Goal: Task Accomplishment & Management: Complete application form

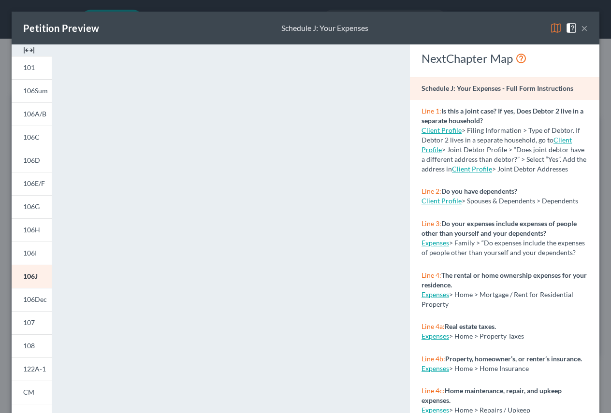
click at [581, 29] on button "×" at bounding box center [584, 28] width 7 height 12
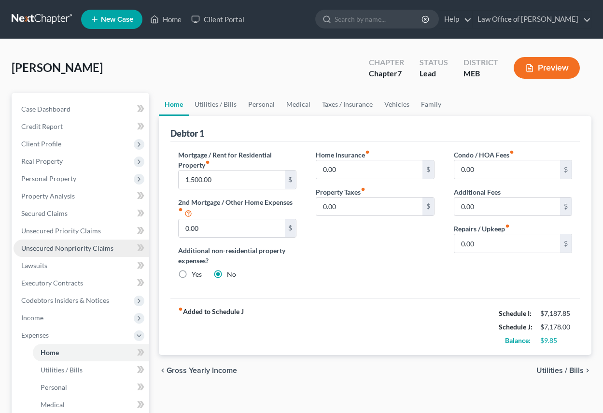
click at [70, 249] on span "Unsecured Nonpriority Claims" at bounding box center [67, 248] width 92 height 8
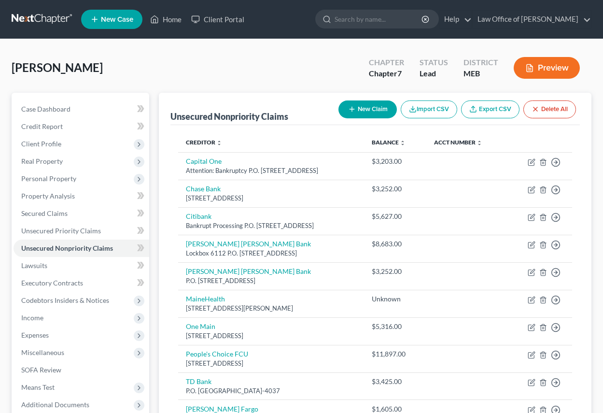
click at [375, 106] on button "New Claim" at bounding box center [368, 110] width 58 height 18
select select "0"
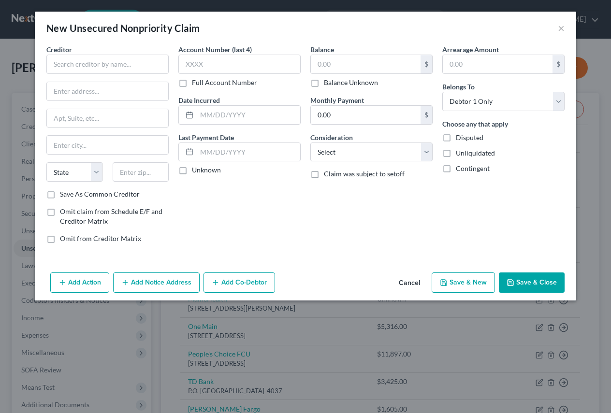
click at [85, 53] on div "Creditor *" at bounding box center [107, 58] width 122 height 29
click at [84, 60] on input "text" at bounding box center [107, 64] width 122 height 19
type input "Williams-Greco P.A."
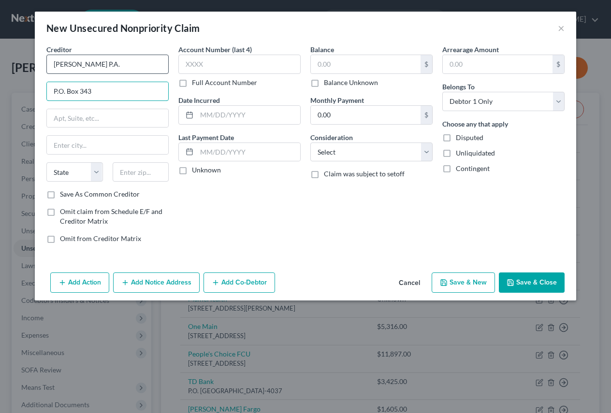
type input "P.O. Box 343"
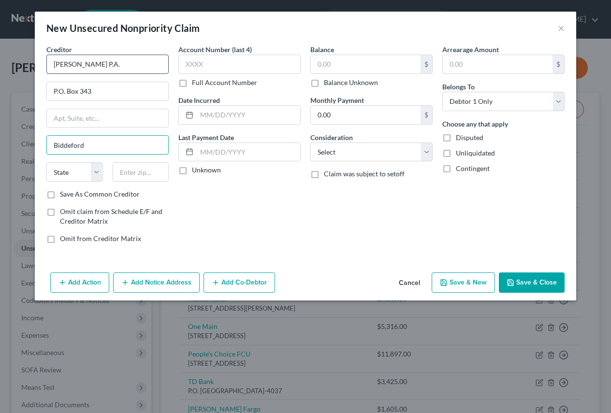
type input "Biddeford"
select select "20"
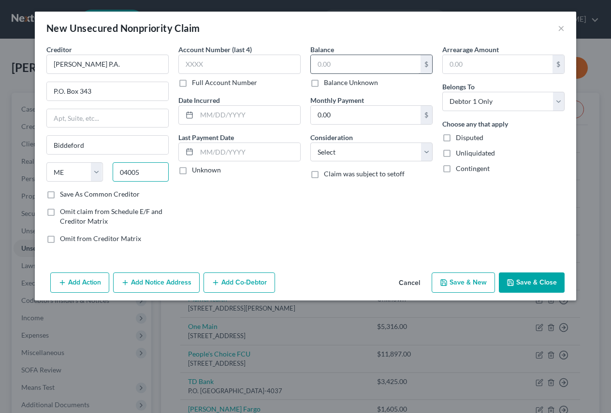
type input "04005"
click at [332, 61] on input "text" at bounding box center [366, 64] width 110 height 18
type input "967.50"
click at [428, 153] on select "Select Cable / Satellite Services Collection Agency Credit Card Debt Debt Couns…" at bounding box center [371, 152] width 122 height 19
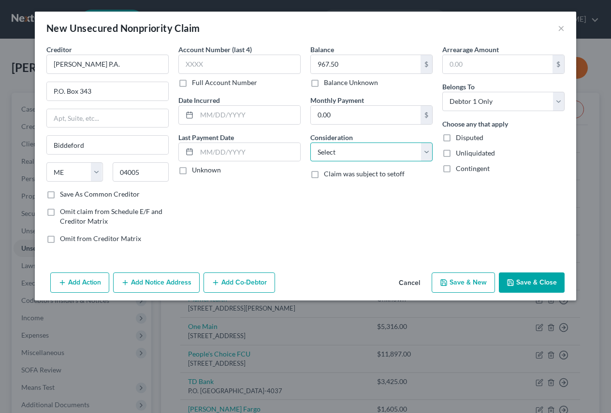
select select "14"
click at [310, 143] on select "Select Cable / Satellite Services Collection Agency Credit Card Debt Debt Couns…" at bounding box center [371, 152] width 122 height 19
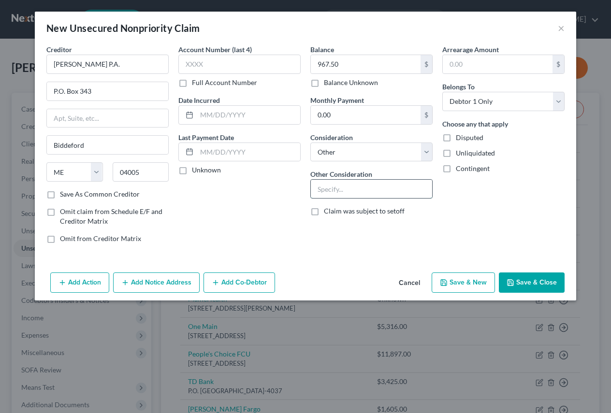
click at [338, 185] on input "text" at bounding box center [371, 189] width 121 height 18
type input "Legal Fees"
click at [533, 280] on button "Save & Close" at bounding box center [532, 283] width 66 height 20
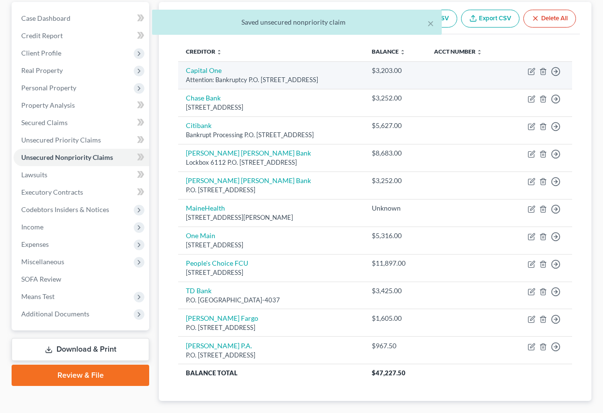
scroll to position [97, 0]
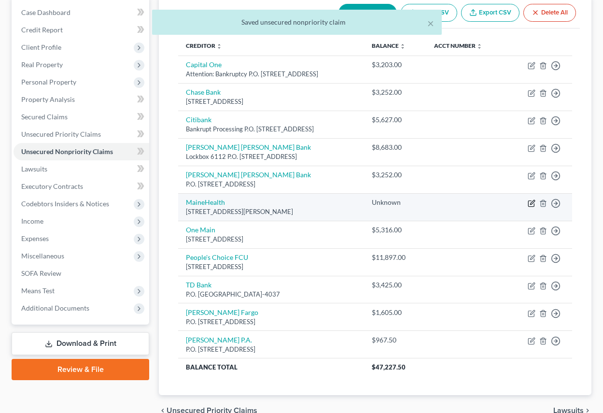
click at [532, 201] on icon "button" at bounding box center [532, 204] width 8 height 8
select select "20"
select select "9"
select select "0"
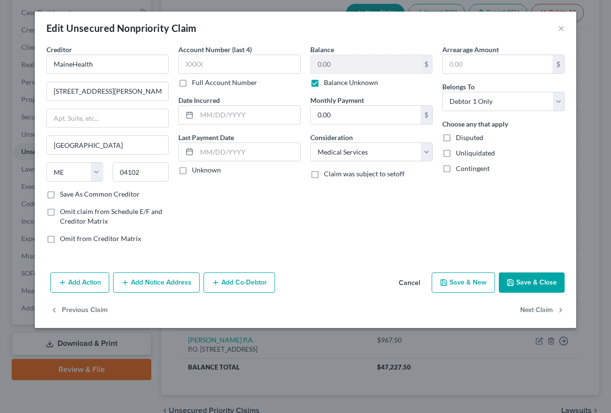
click at [324, 82] on label "Balance Unknown" at bounding box center [351, 83] width 54 height 10
click at [328, 82] on input "Balance Unknown" at bounding box center [331, 81] width 6 height 6
checkbox input "false"
type input "912"
click at [546, 278] on button "Save & Close" at bounding box center [532, 283] width 66 height 20
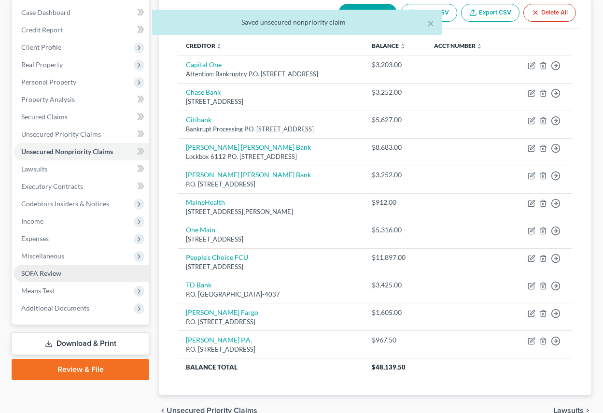
click at [49, 274] on span "SOFA Review" at bounding box center [41, 273] width 40 height 8
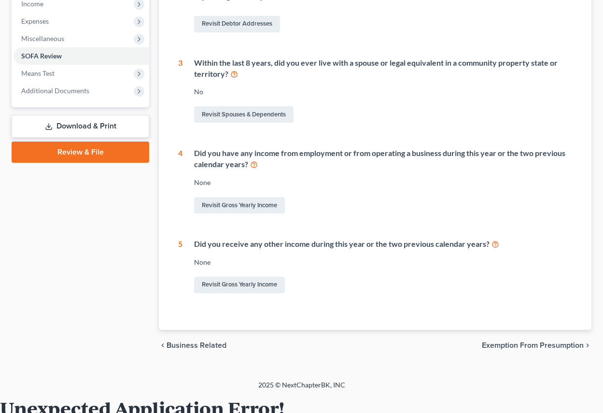
scroll to position [338, 0]
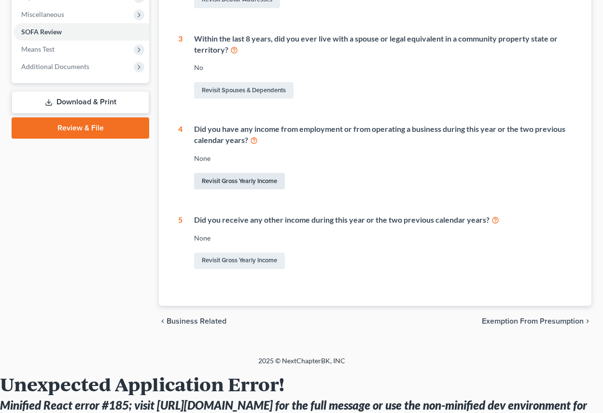
click at [237, 183] on link "Revisit Gross Yearly Income" at bounding box center [239, 181] width 91 height 16
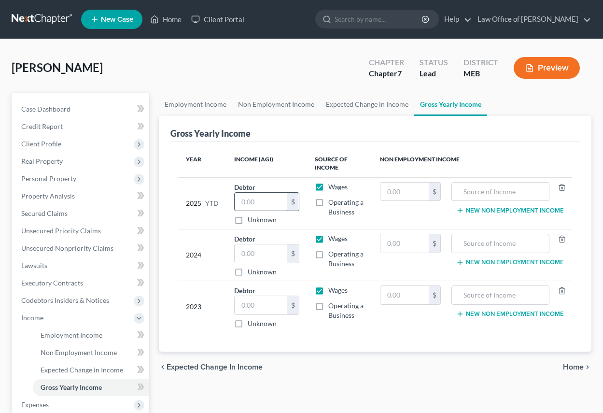
click at [250, 201] on input "text" at bounding box center [261, 202] width 53 height 18
type input "5"
type input "61,545"
click at [241, 255] on input "text" at bounding box center [261, 253] width 53 height 18
type input "98,824"
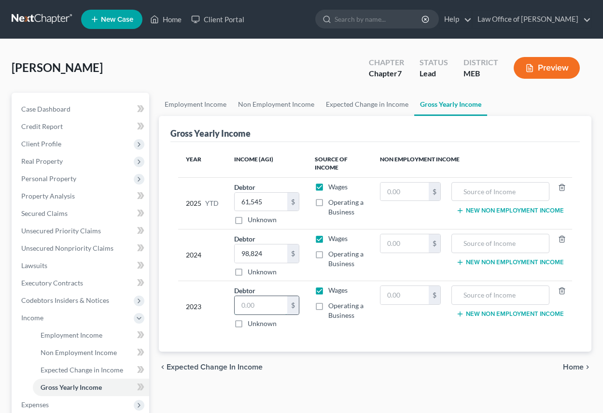
click at [262, 302] on input "text" at bounding box center [261, 305] width 53 height 18
type input "88,639"
click at [55, 181] on span "Personal Property" at bounding box center [48, 178] width 55 height 8
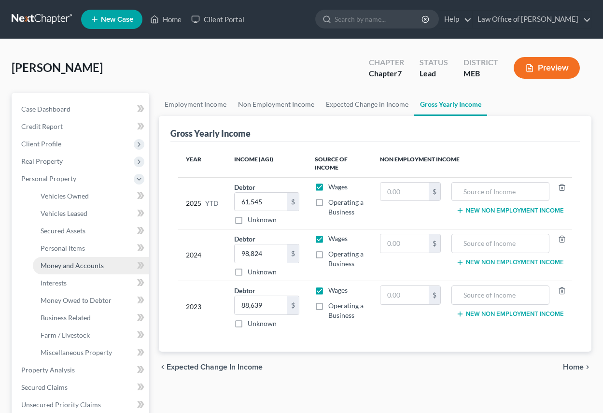
click at [60, 264] on span "Money and Accounts" at bounding box center [72, 265] width 63 height 8
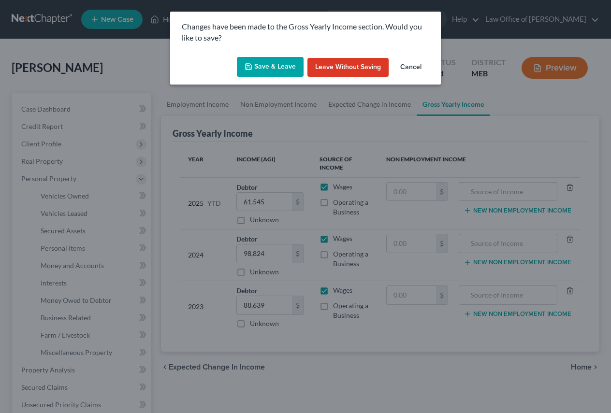
click at [274, 67] on button "Save & Leave" at bounding box center [270, 67] width 67 height 20
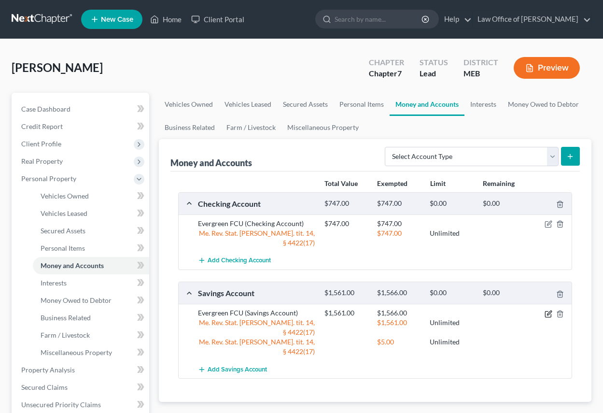
click at [549, 310] on icon "button" at bounding box center [549, 314] width 8 height 8
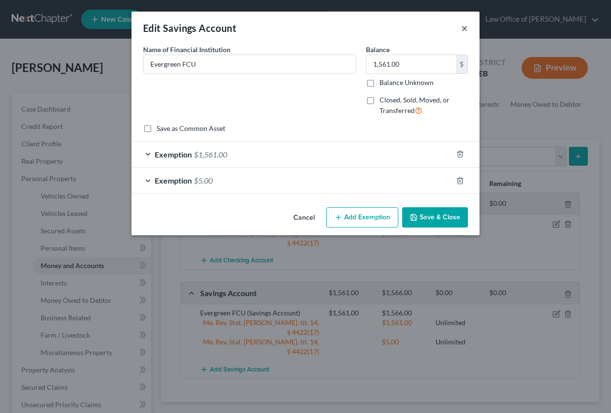
click at [462, 27] on button "×" at bounding box center [464, 28] width 7 height 12
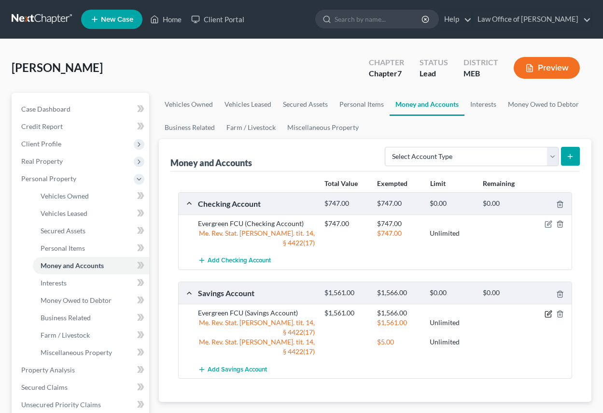
click at [550, 311] on icon "button" at bounding box center [549, 313] width 4 height 4
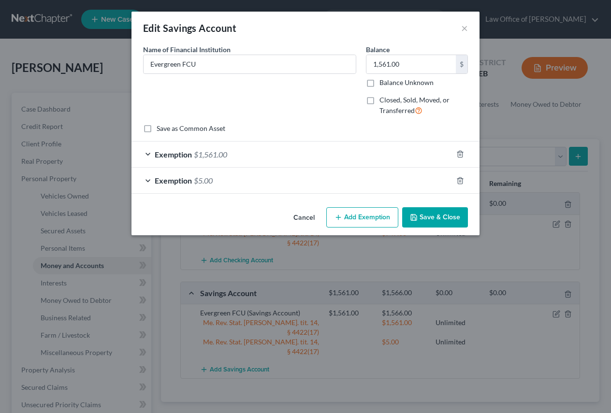
drag, startPoint x: 540, startPoint y: 334, endPoint x: 550, endPoint y: 326, distance: 12.8
click at [543, 333] on div "Edit Savings Account × An exemption set must first be selected from the Filing …" at bounding box center [305, 206] width 611 height 413
click at [468, 27] on div "Edit Savings Account ×" at bounding box center [305, 28] width 348 height 33
click at [467, 25] on button "×" at bounding box center [464, 28] width 7 height 12
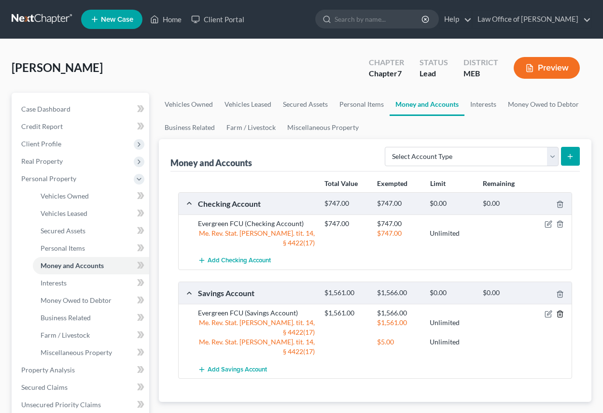
click at [561, 314] on line "button" at bounding box center [561, 315] width 0 height 2
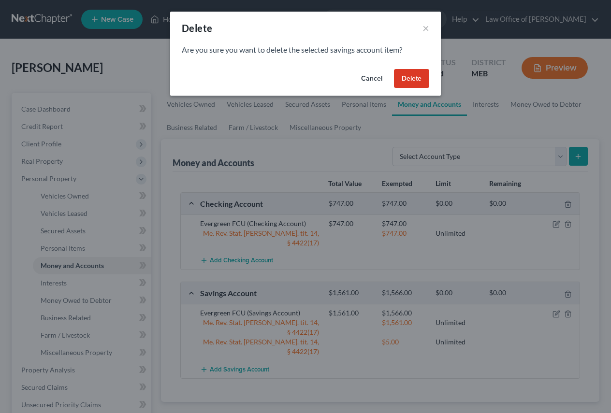
click at [415, 76] on button "Delete" at bounding box center [411, 78] width 35 height 19
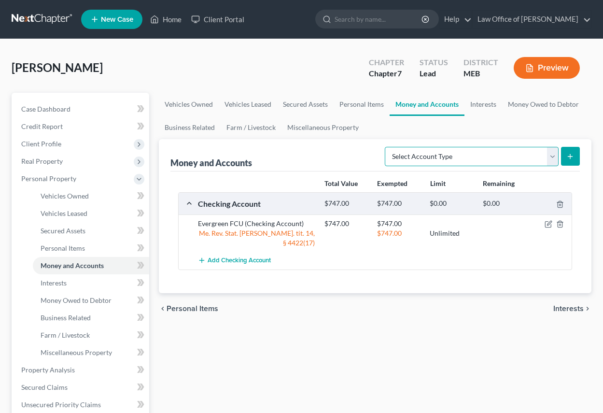
click at [552, 154] on select "Select Account Type Brokerage Cash on Hand Certificates of Deposit Checking Acc…" at bounding box center [472, 156] width 174 height 19
select select "savings"
click at [387, 147] on select "Select Account Type Brokerage Cash on Hand Certificates of Deposit Checking Acc…" at bounding box center [472, 156] width 174 height 19
click at [574, 153] on icon "submit" at bounding box center [571, 157] width 8 height 8
click at [570, 153] on icon "submit" at bounding box center [571, 157] width 8 height 8
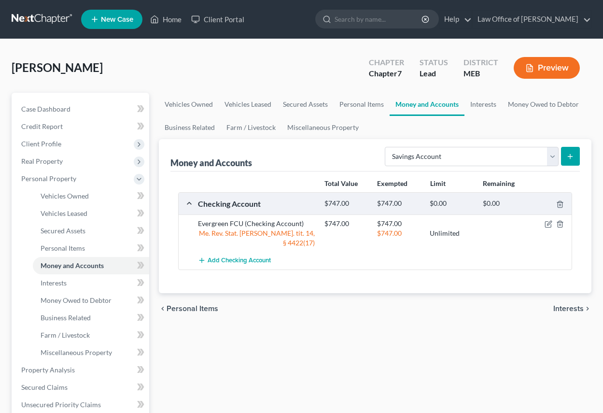
click at [571, 157] on icon "submit" at bounding box center [571, 157] width 8 height 8
click at [554, 155] on select "Select Account Type Brokerage Cash on Hand Certificates of Deposit Checking Acc…" at bounding box center [472, 156] width 174 height 19
click at [387, 147] on select "Select Account Type Brokerage Cash on Hand Certificates of Deposit Checking Acc…" at bounding box center [472, 156] width 174 height 19
click at [569, 156] on icon "submit" at bounding box center [571, 157] width 8 height 8
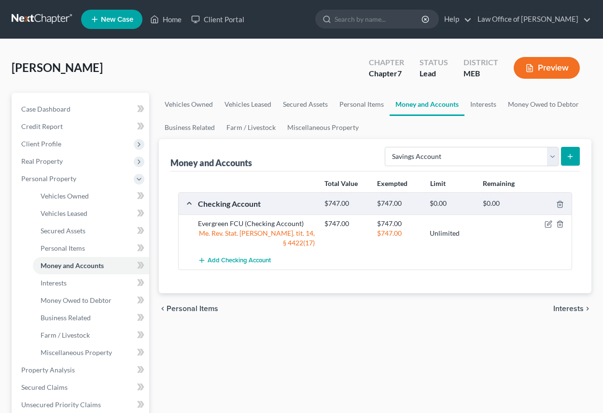
click at [569, 156] on icon "submit" at bounding box center [571, 157] width 8 height 8
click at [452, 339] on div "Vehicles Owned Vehicles Leased Secured Assets Personal Items Money and Accounts…" at bounding box center [375, 372] width 443 height 558
click at [52, 214] on span "Vehicles Leased" at bounding box center [64, 213] width 47 height 8
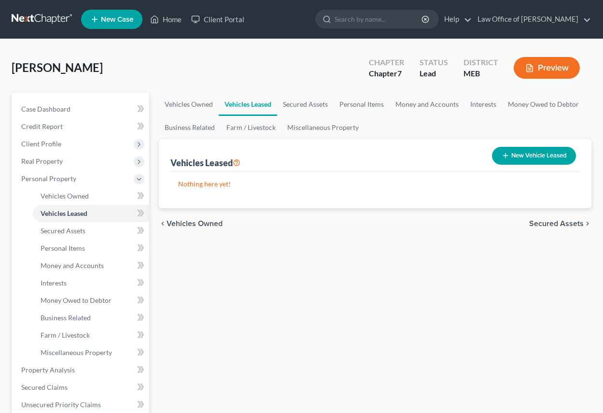
click at [539, 156] on button "New Vehicle Leased" at bounding box center [534, 156] width 84 height 18
select select "0"
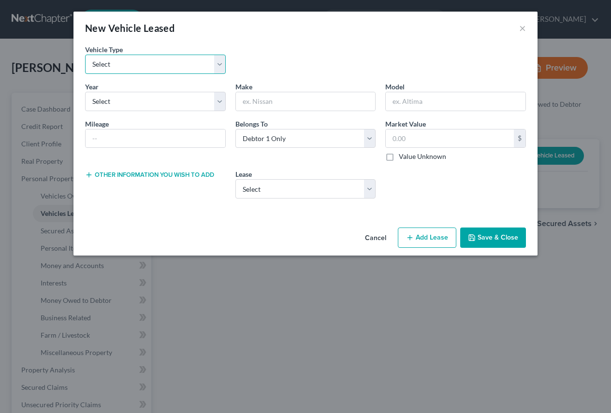
click at [218, 64] on select "Select Automobile Truck Trailer Watercraft Aircraft Motor Home Atv Other Vehicle" at bounding box center [155, 64] width 141 height 19
select select "1"
click at [85, 55] on select "Select Automobile Truck Trailer Watercraft Aircraft Motor Home Atv Other Vehicle" at bounding box center [155, 64] width 141 height 19
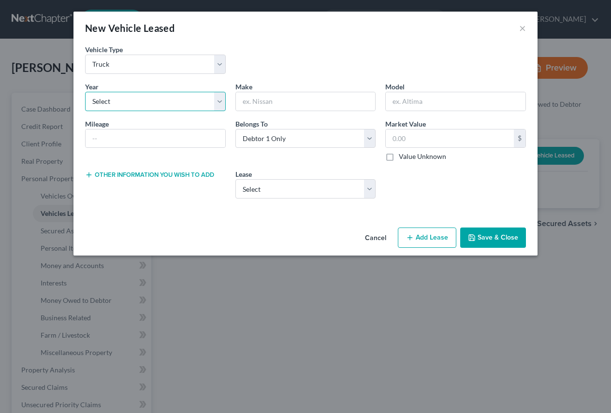
click at [219, 105] on select "Select 2026 2025 2024 2023 2022 2021 2020 2019 2018 2017 2016 2015 2014 2013 20…" at bounding box center [155, 101] width 141 height 19
select select "3"
click at [85, 92] on select "Select 2026 2025 2024 2023 2022 2021 2020 2019 2018 2017 2016 2015 2014 2013 20…" at bounding box center [155, 101] width 141 height 19
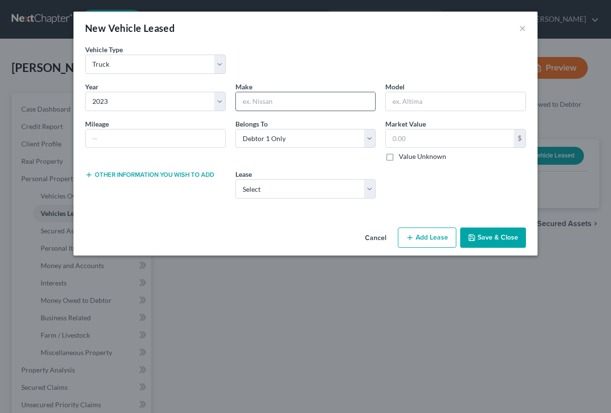
click at [298, 97] on input "text" at bounding box center [306, 101] width 140 height 18
type input "Dodge"
drag, startPoint x: 396, startPoint y: 101, endPoint x: 376, endPoint y: 114, distance: 24.4
click at [387, 104] on input "text" at bounding box center [456, 101] width 140 height 18
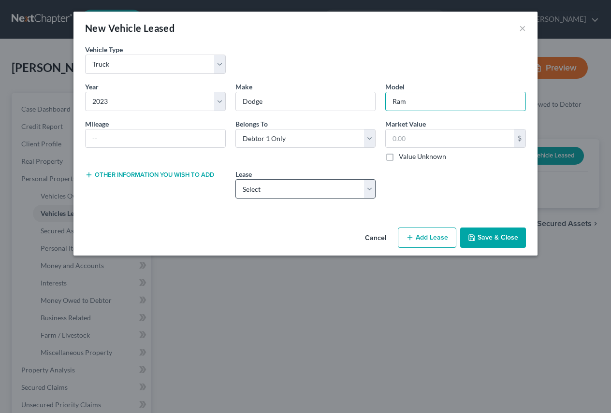
type input "Ram"
click at [368, 187] on select "Select 2023 Dodge Ram" at bounding box center [305, 188] width 141 height 19
select select "0"
select select "1"
select select "45"
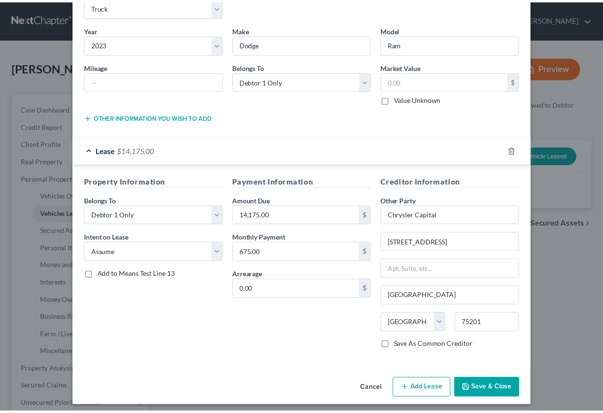
scroll to position [62, 0]
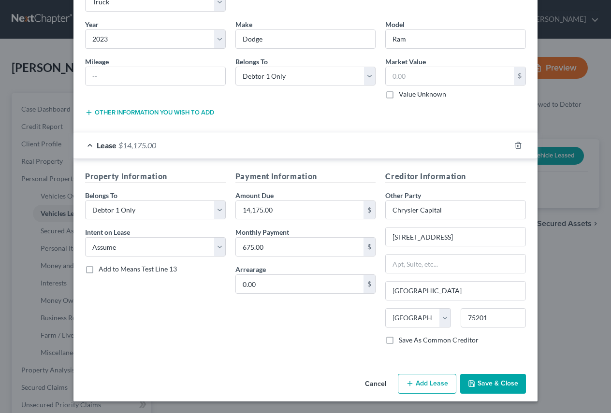
click at [499, 381] on button "Save & Close" at bounding box center [493, 384] width 66 height 20
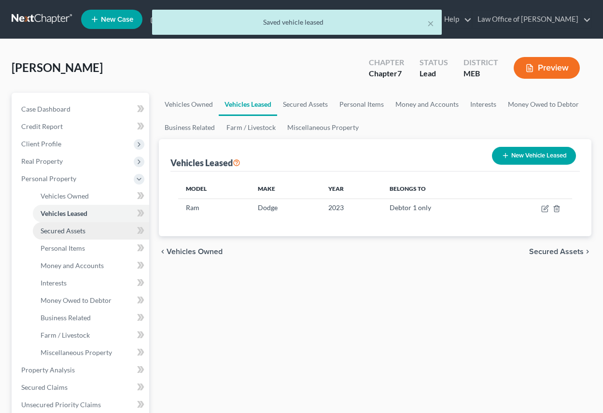
click at [42, 234] on span "Secured Assets" at bounding box center [63, 231] width 45 height 8
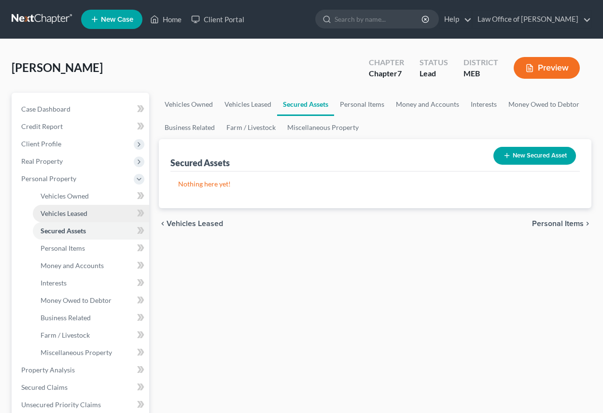
click at [51, 213] on span "Vehicles Leased" at bounding box center [64, 213] width 47 height 8
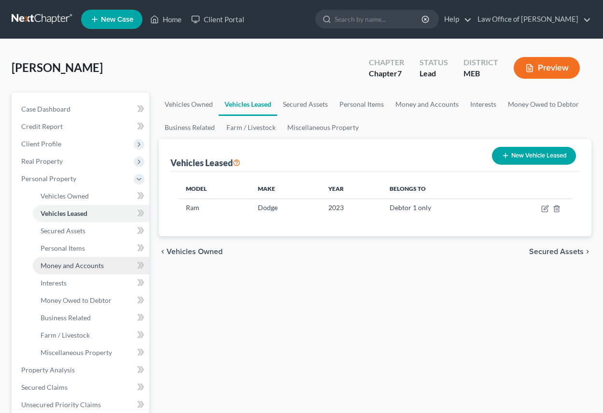
click at [75, 267] on span "Money and Accounts" at bounding box center [72, 265] width 63 height 8
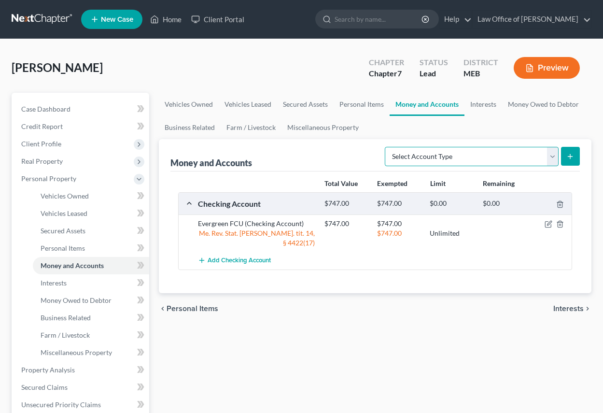
click at [551, 156] on select "Select Account Type Brokerage Cash on Hand Certificates of Deposit Checking Acc…" at bounding box center [472, 156] width 174 height 19
select select "savings"
click at [387, 147] on select "Select Account Type Brokerage Cash on Hand Certificates of Deposit Checking Acc…" at bounding box center [472, 156] width 174 height 19
click at [571, 155] on line "submit" at bounding box center [571, 156] width 0 height 4
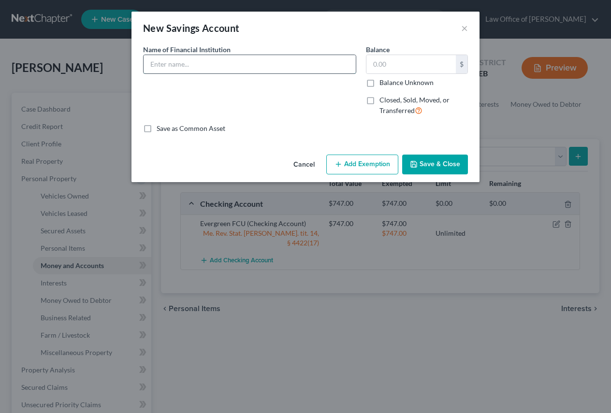
click at [233, 60] on input "text" at bounding box center [250, 64] width 212 height 18
type input "Evergreen FCU"
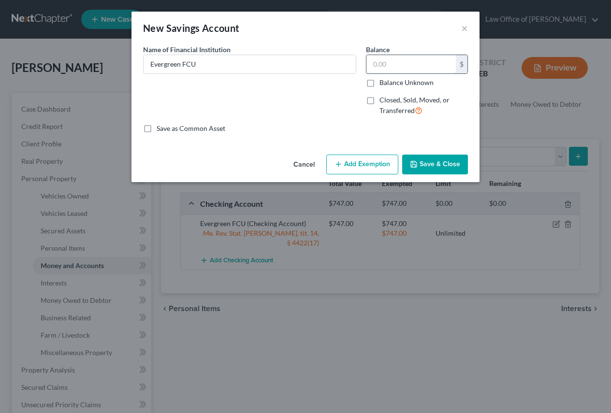
click at [396, 58] on input "text" at bounding box center [410, 64] width 89 height 18
type input "1,571"
click at [374, 163] on button "Add Exemption" at bounding box center [362, 165] width 72 height 20
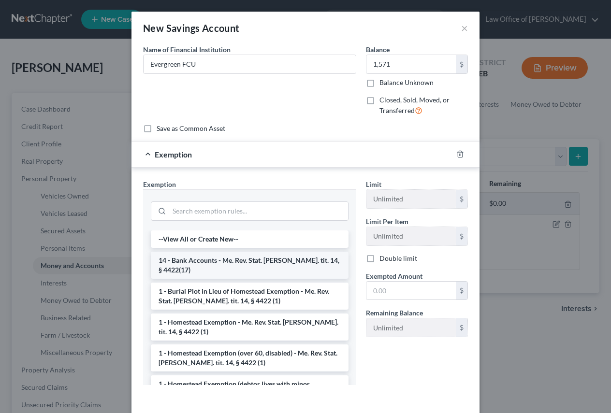
click at [225, 260] on li "14 - Bank Accounts - Me. Rev. Stat. Ann. tit. 14, § 4422(17)" at bounding box center [250, 265] width 198 height 27
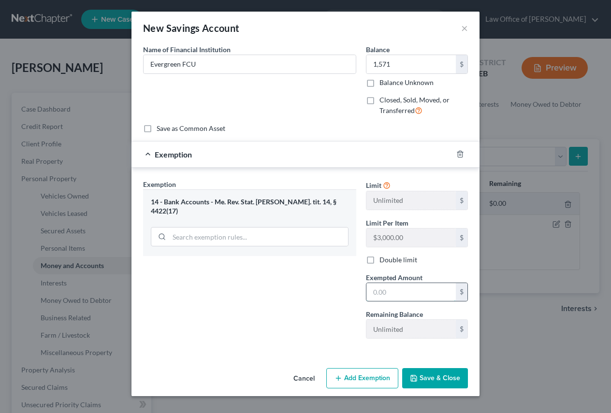
click at [401, 292] on input "text" at bounding box center [410, 292] width 89 height 18
type input "1,571"
click at [428, 379] on button "Save & Close" at bounding box center [435, 378] width 66 height 20
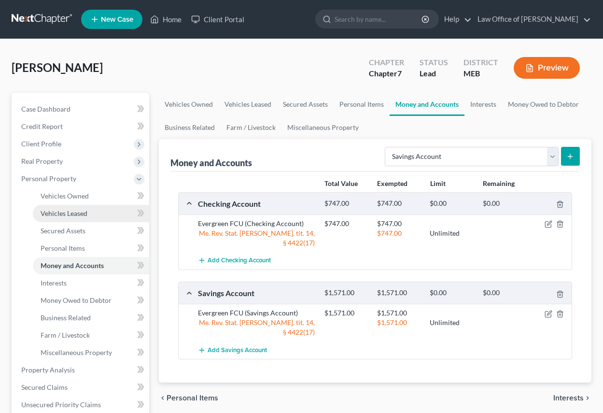
click at [58, 211] on span "Vehicles Leased" at bounding box center [64, 213] width 47 height 8
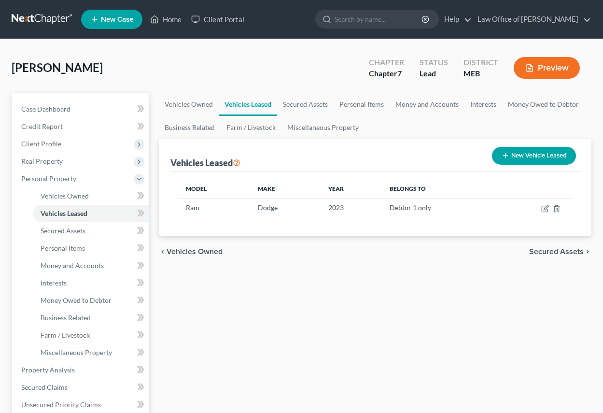
click at [554, 68] on button "Preview" at bounding box center [547, 68] width 66 height 22
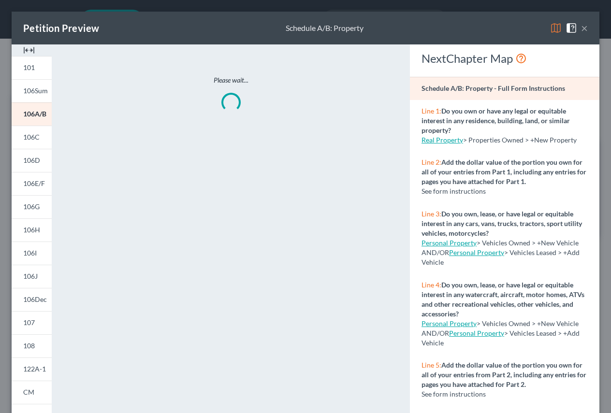
click at [581, 27] on button "×" at bounding box center [584, 28] width 7 height 12
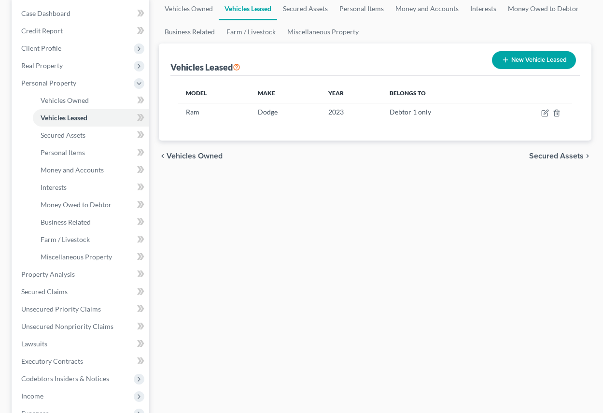
scroll to position [97, 0]
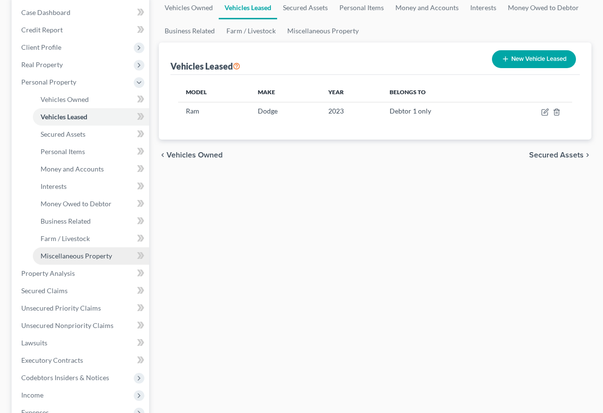
click at [69, 253] on span "Miscellaneous Property" at bounding box center [77, 256] width 72 height 8
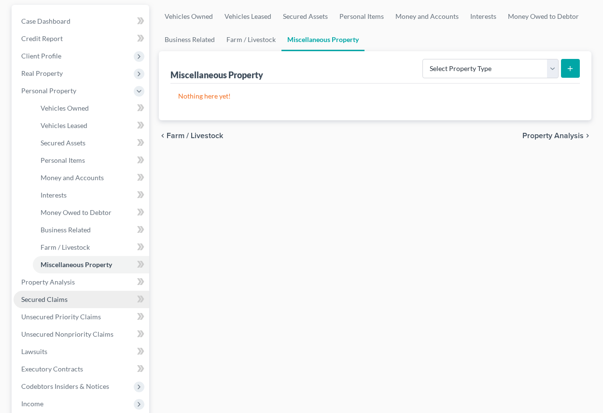
scroll to position [97, 0]
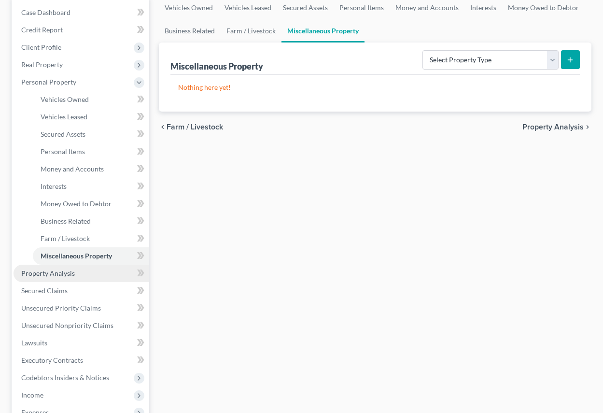
click at [60, 274] on span "Property Analysis" at bounding box center [48, 273] width 54 height 8
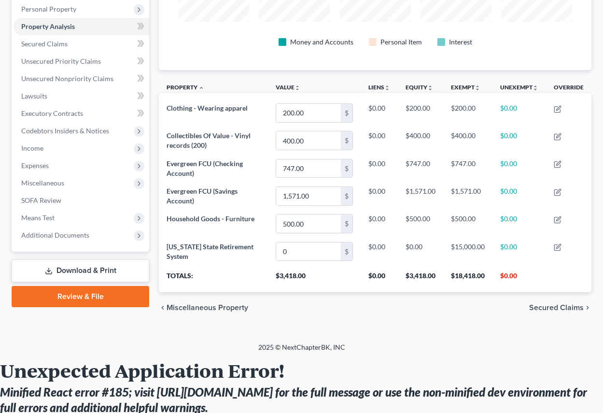
scroll to position [193, 0]
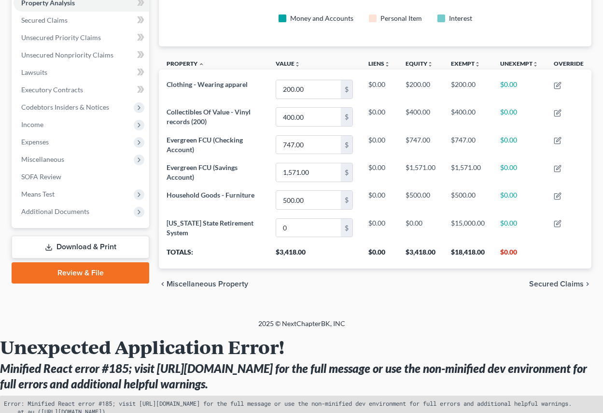
click at [104, 270] on link "Review & File" at bounding box center [81, 272] width 138 height 21
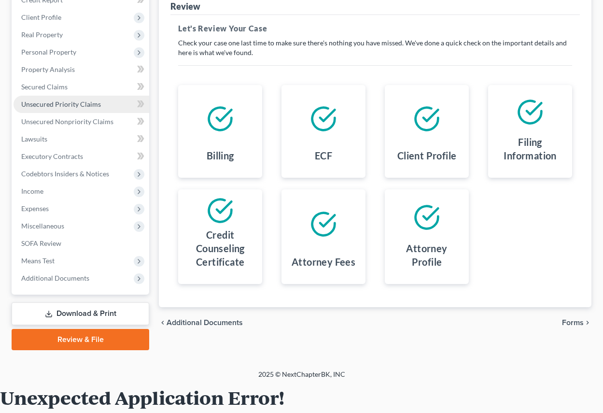
scroll to position [193, 0]
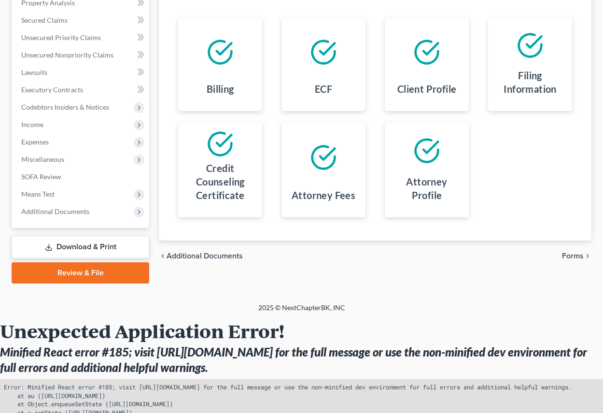
click at [89, 272] on link "Review & File" at bounding box center [81, 272] width 138 height 21
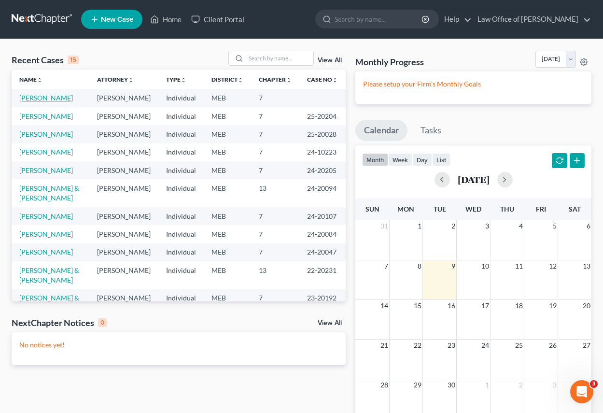
click at [42, 99] on link "[PERSON_NAME]" at bounding box center [46, 98] width 54 height 8
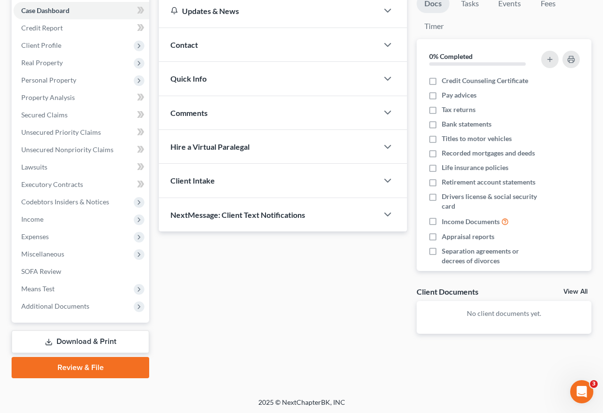
scroll to position [101, 0]
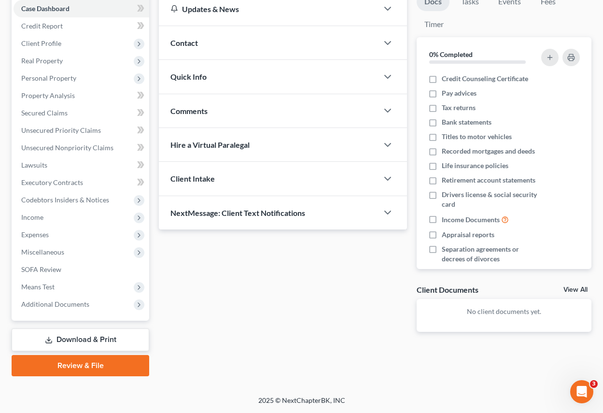
click at [84, 364] on link "Review & File" at bounding box center [81, 365] width 138 height 21
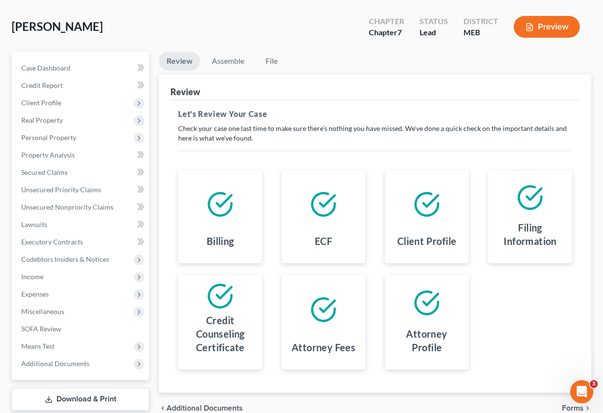
scroll to position [101, 0]
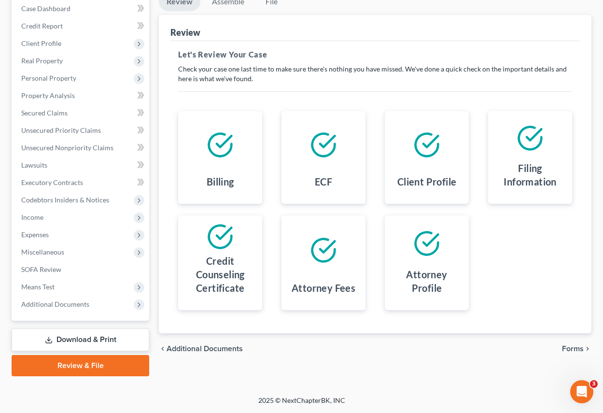
click at [575, 347] on span "Forms" at bounding box center [573, 349] width 22 height 8
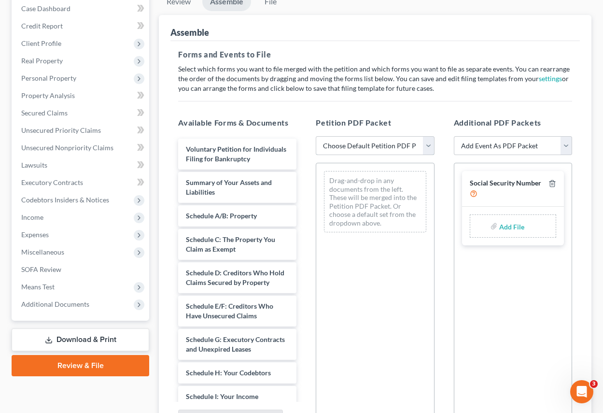
click at [389, 144] on select "Choose Default Petition PDF Packet Complete Bankruptcy Petition (all forms and …" at bounding box center [375, 145] width 118 height 19
select select "0"
click at [316, 136] on select "Choose Default Petition PDF Packet Complete Bankruptcy Petition (all forms and …" at bounding box center [375, 145] width 118 height 19
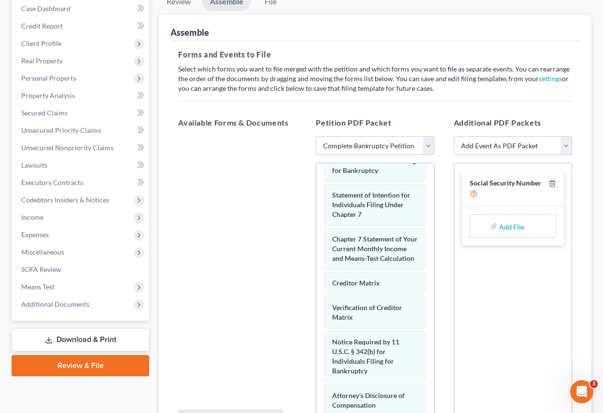
scroll to position [435, 0]
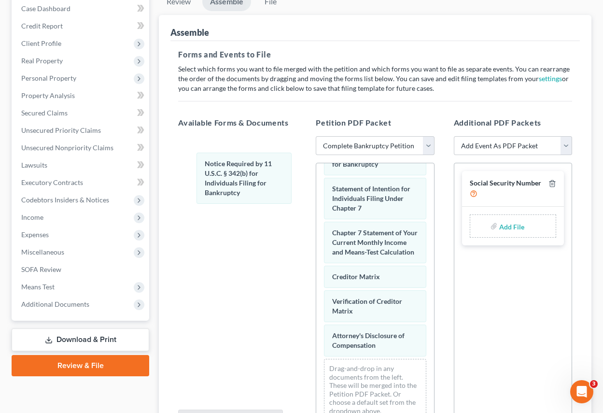
drag, startPoint x: 362, startPoint y: 376, endPoint x: 263, endPoint y: 193, distance: 208.0
click at [316, 176] on div "Notice Required by 11 U.S.C. § 342(b) for Individuals Filing for Bankruptcy Vol…" at bounding box center [374, 83] width 117 height 689
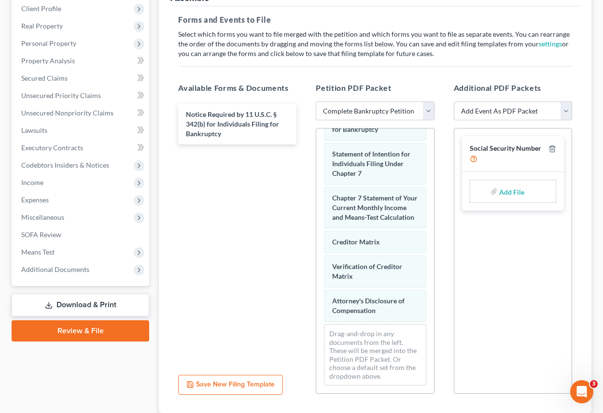
scroll to position [203, 0]
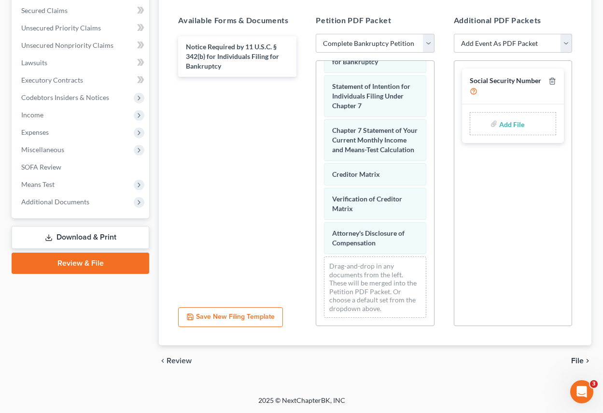
click at [577, 359] on span "File" at bounding box center [578, 361] width 13 height 8
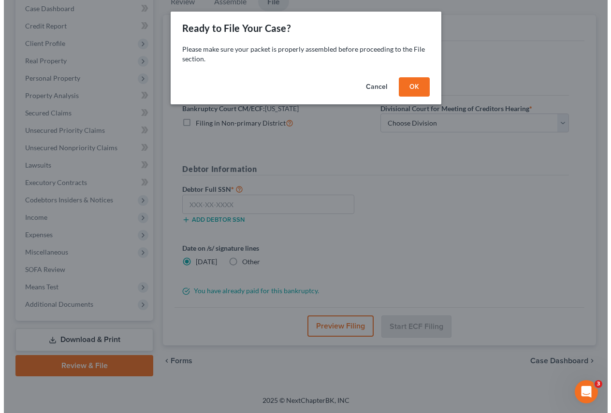
scroll to position [101, 0]
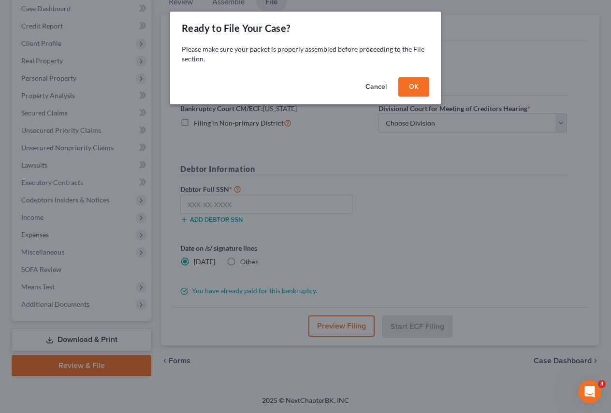
click at [407, 83] on button "OK" at bounding box center [413, 86] width 31 height 19
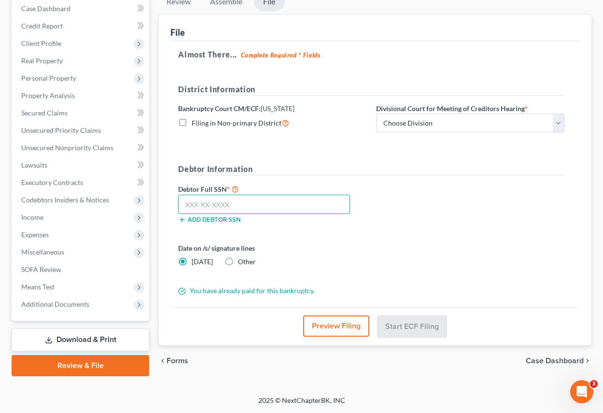
click at [232, 205] on input "text" at bounding box center [264, 204] width 172 height 19
type input "007-76-0252"
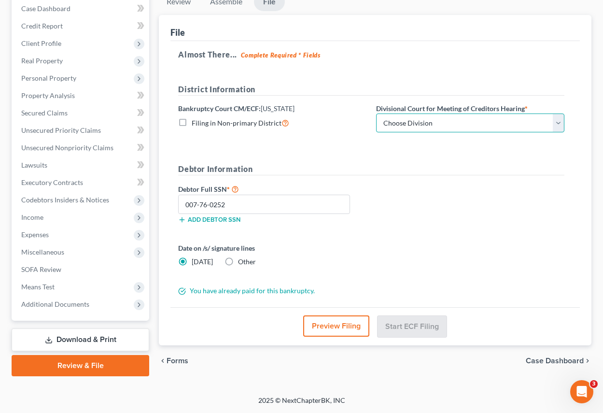
click at [560, 127] on select "Choose Division [GEOGRAPHIC_DATA] [GEOGRAPHIC_DATA]" at bounding box center [470, 123] width 188 height 19
select select "1"
click at [376, 114] on select "Choose Division [GEOGRAPHIC_DATA] [GEOGRAPHIC_DATA]" at bounding box center [470, 123] width 188 height 19
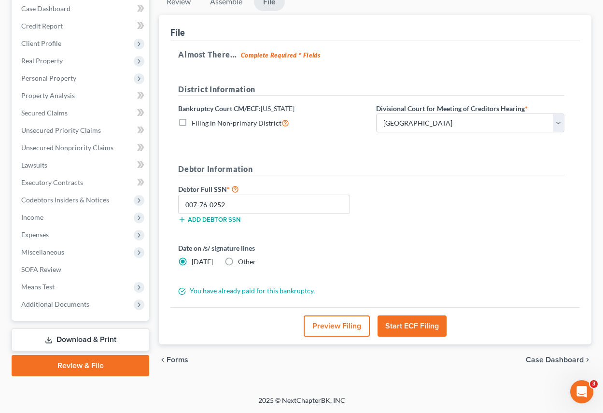
click at [407, 324] on button "Start ECF Filing" at bounding box center [412, 326] width 69 height 21
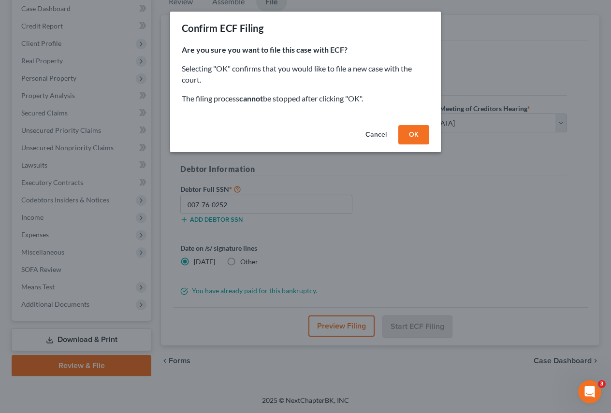
click at [419, 131] on button "OK" at bounding box center [413, 134] width 31 height 19
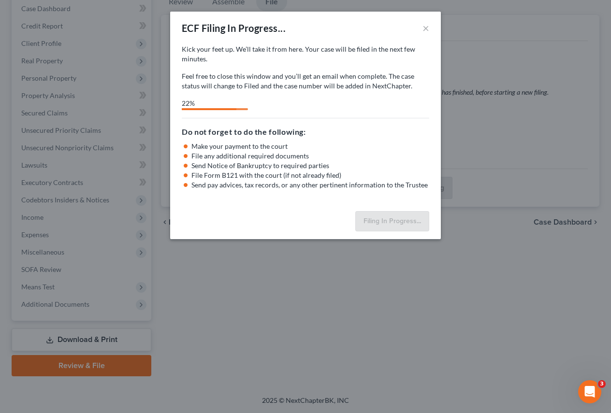
select select "1"
